Goal: Task Accomplishment & Management: Use online tool/utility

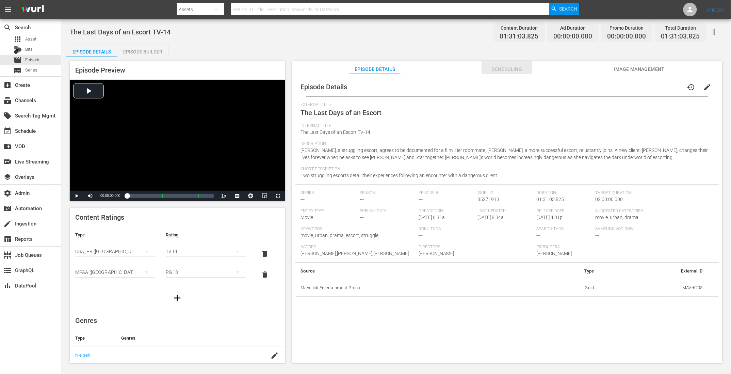
click at [512, 69] on span "Scheduling" at bounding box center [506, 69] width 51 height 9
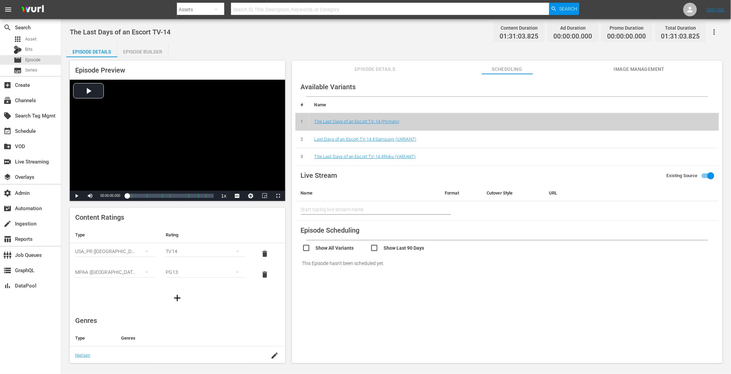
click at [307, 248] on input "checkbox" at bounding box center [336, 249] width 68 height 10
checkbox input "true"
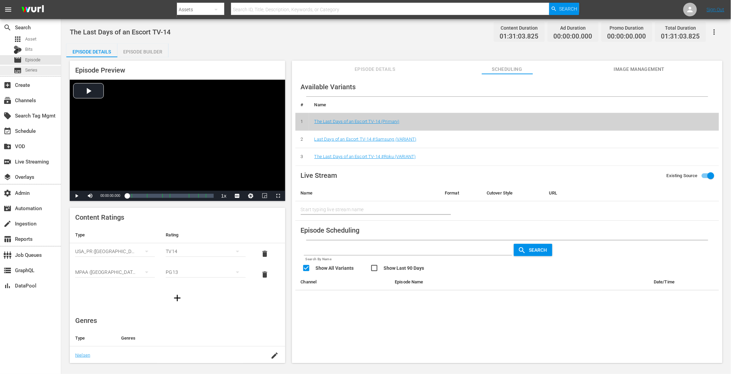
click at [38, 68] on div "subtitles Series" at bounding box center [30, 71] width 61 height 10
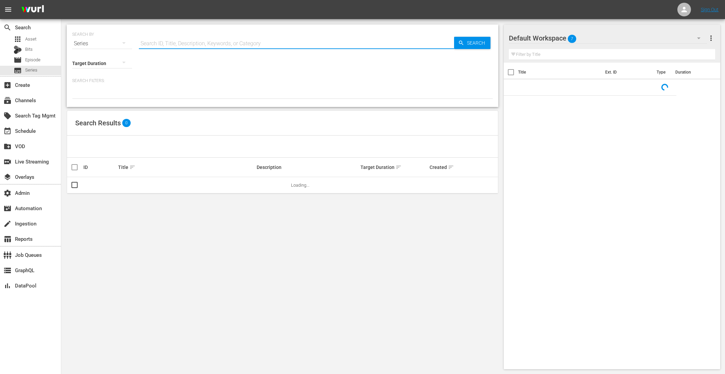
click at [238, 46] on input "text" at bounding box center [296, 43] width 315 height 16
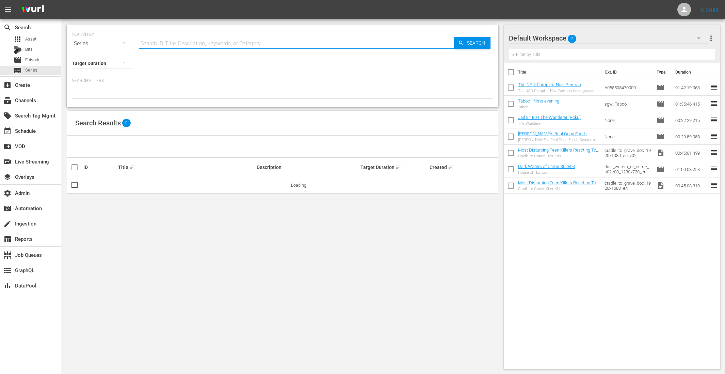
paste input "56777576"
type input "56777576"
click at [474, 39] on span "Search" at bounding box center [477, 43] width 26 height 12
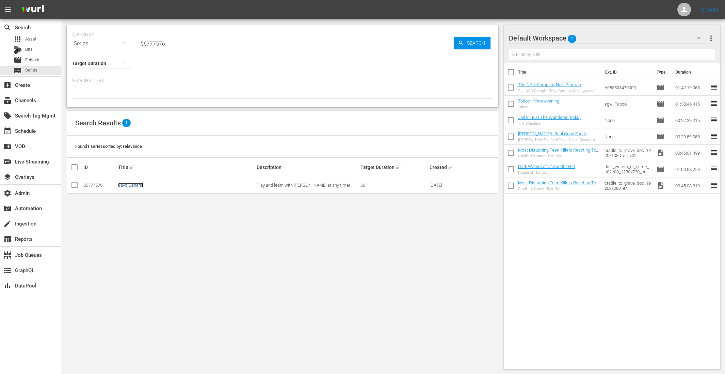
click at [137, 185] on link "Tayo Generic" at bounding box center [130, 184] width 25 height 5
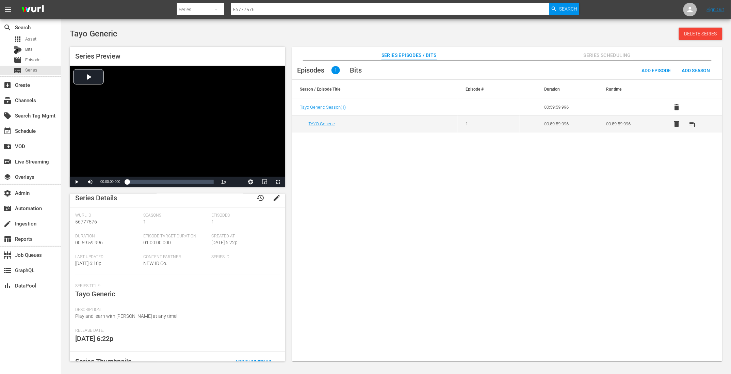
scroll to position [47, 0]
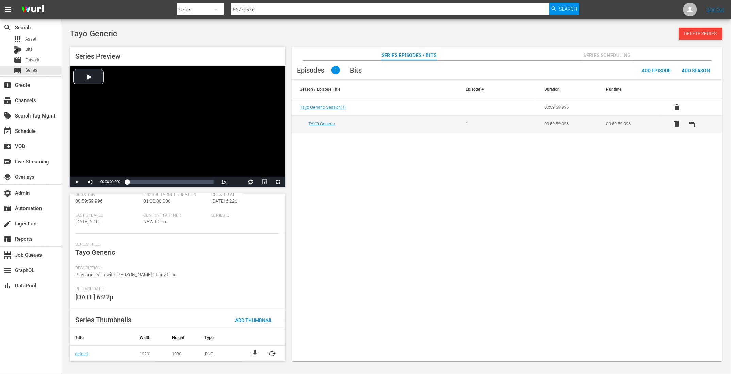
click at [272, 351] on span "cached" at bounding box center [272, 353] width 8 height 8
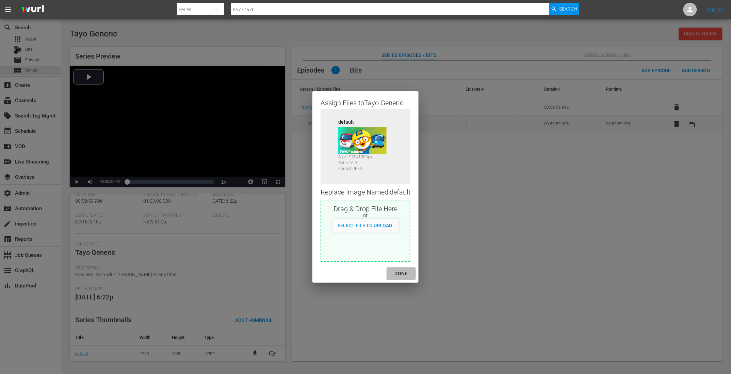
click at [402, 278] on button "DONE" at bounding box center [400, 273] width 29 height 13
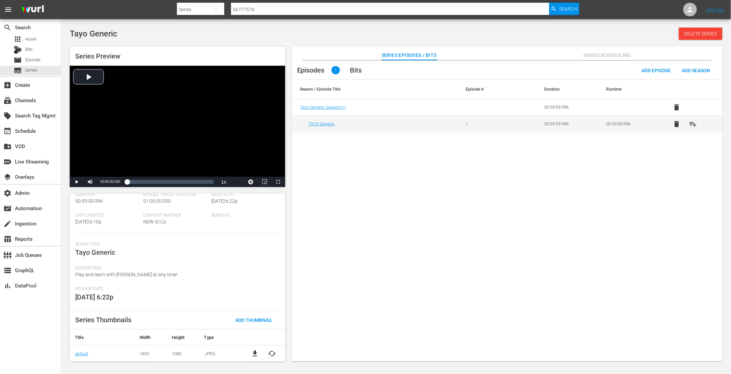
click at [408, 276] on div "Episodes 1 Bits Add Episode Add Season Season / Episode Title Episode # Duratio…" at bounding box center [507, 215] width 430 height 308
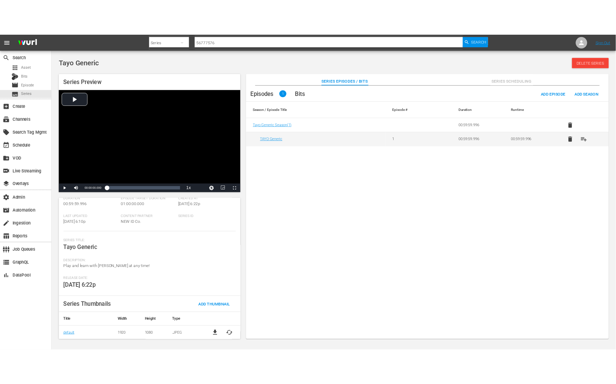
scroll to position [0, 0]
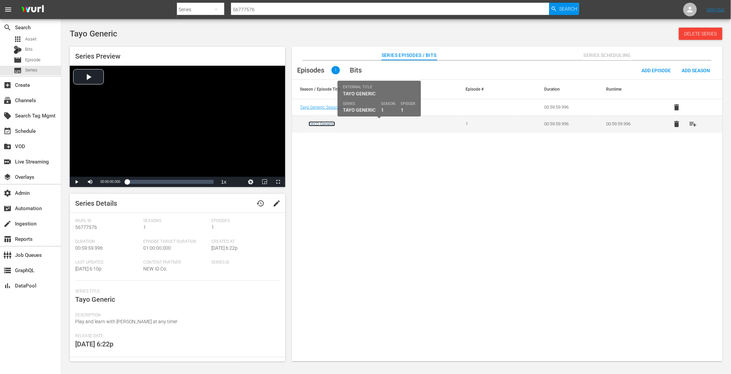
click at [320, 122] on link "TAYO Generic" at bounding box center [322, 123] width 27 height 5
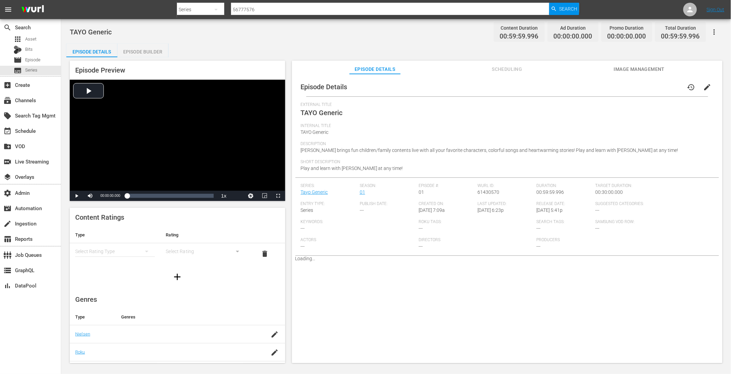
click at [511, 71] on span "Scheduling" at bounding box center [506, 69] width 51 height 9
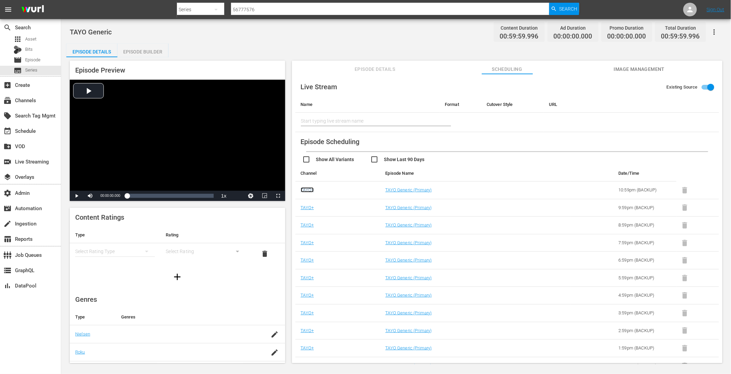
click at [306, 190] on link "TAYO+" at bounding box center [307, 189] width 13 height 5
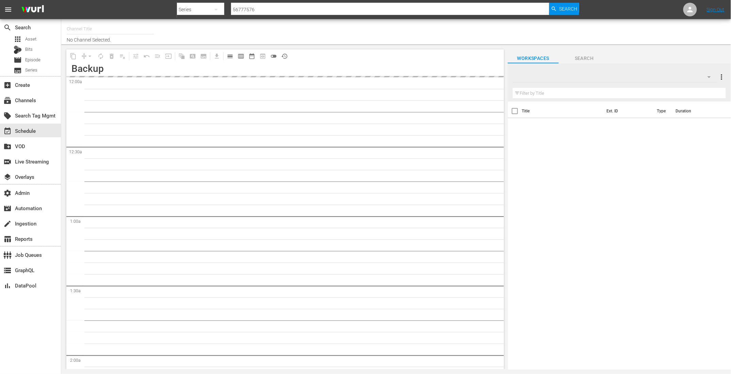
type input "TAYO+ - [PERSON_NAME] API (1814)"
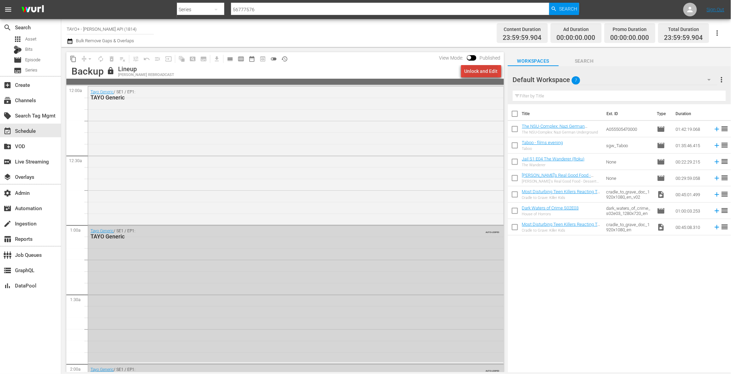
click at [486, 74] on div "Unlock and Edit" at bounding box center [480, 71] width 33 height 12
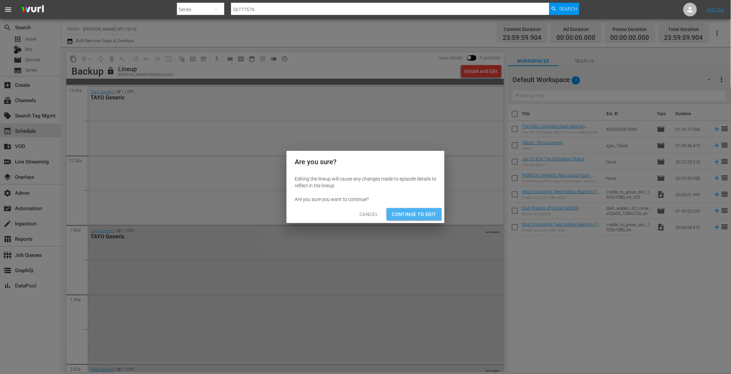
click at [418, 219] on button "Continue to Edit" at bounding box center [413, 214] width 55 height 13
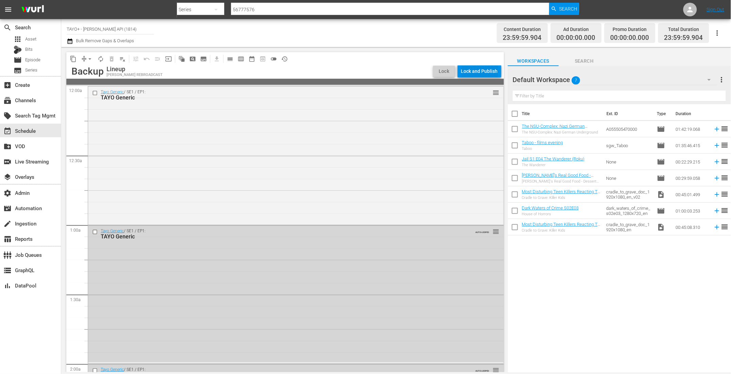
click at [483, 71] on div "Lock and Publish" at bounding box center [479, 71] width 37 height 12
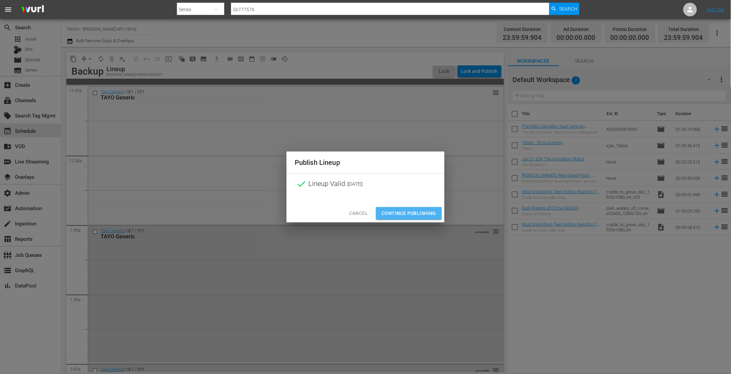
click at [429, 215] on span "Continue Publishing" at bounding box center [408, 213] width 55 height 9
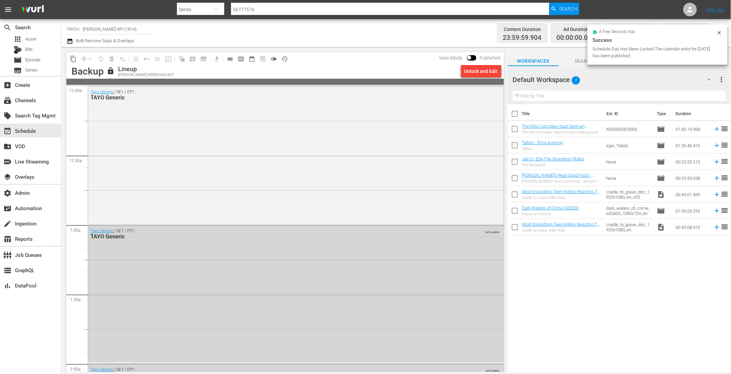
click at [718, 35] on div at bounding box center [718, 33] width 5 height 7
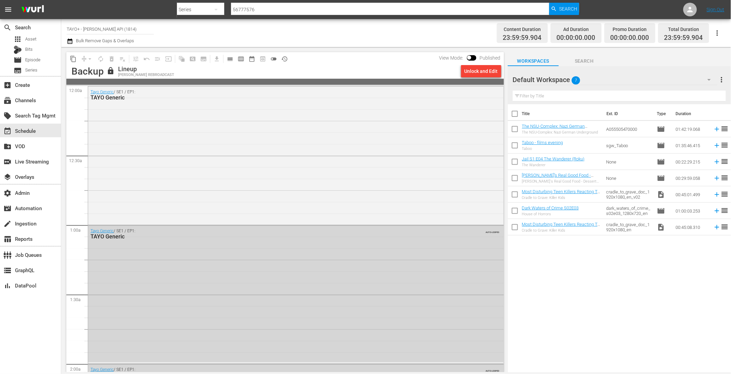
click at [718, 34] on icon "button" at bounding box center [717, 33] width 8 height 8
click at [680, 68] on div "Channel JSON (S3Redir)" at bounding box center [671, 70] width 65 height 12
